Goal: Navigation & Orientation: Find specific page/section

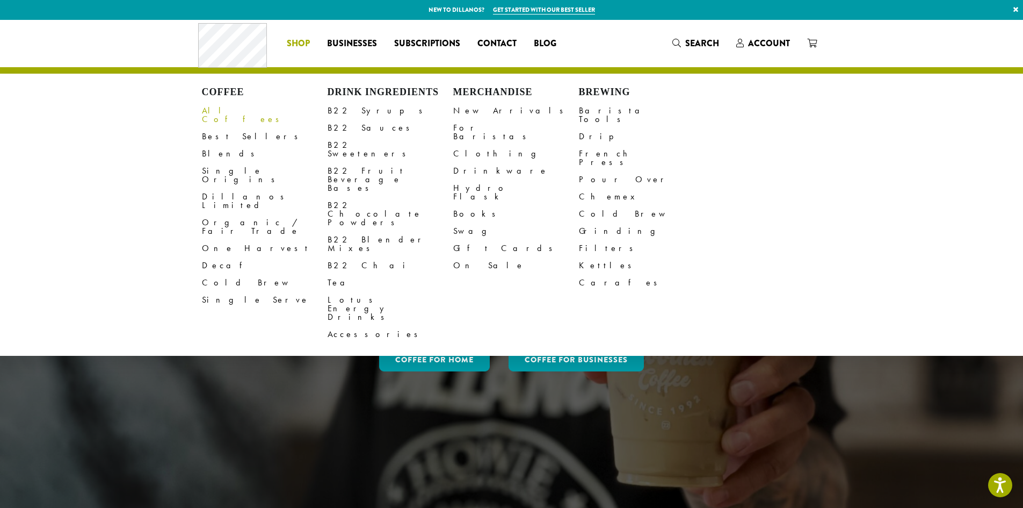
click at [235, 112] on link "All Coffees" at bounding box center [265, 115] width 126 height 26
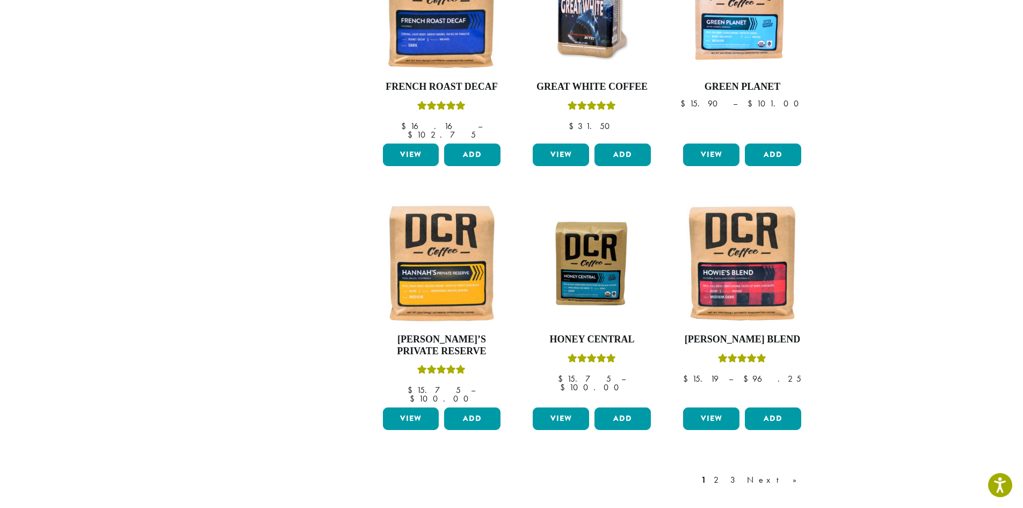
scroll to position [750, 0]
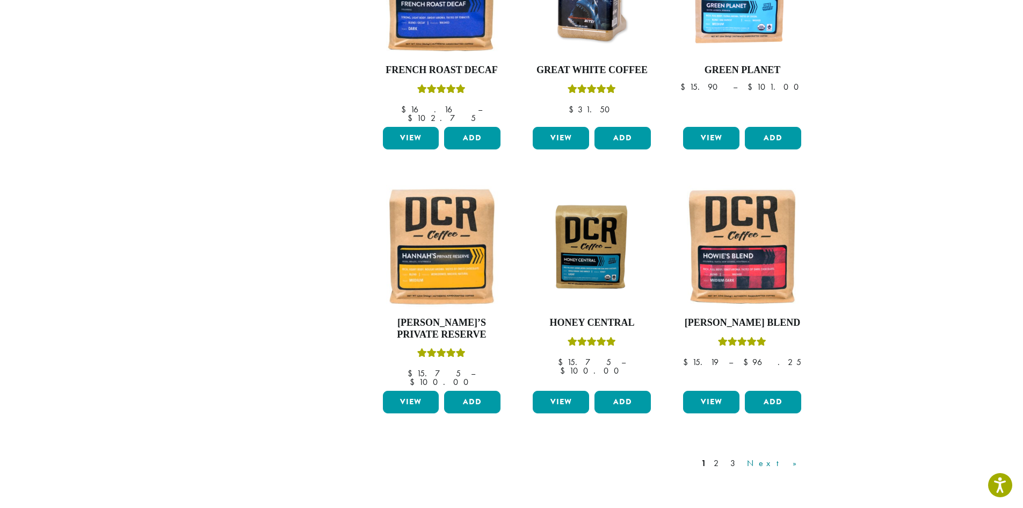
click at [787, 457] on link "Next »" at bounding box center [776, 463] width 62 height 13
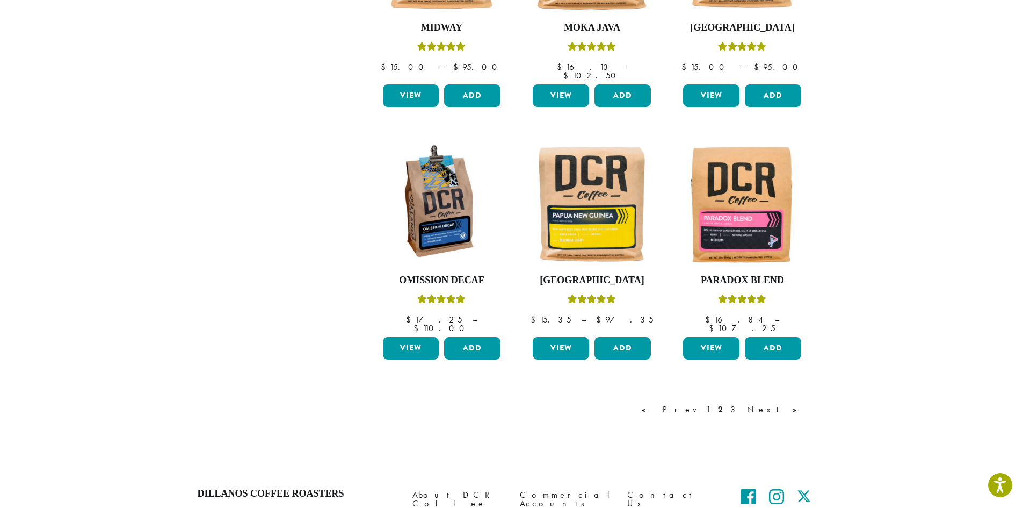
scroll to position [802, 0]
click at [786, 402] on link "Next »" at bounding box center [776, 408] width 62 height 13
